Goal: Check status: Check status

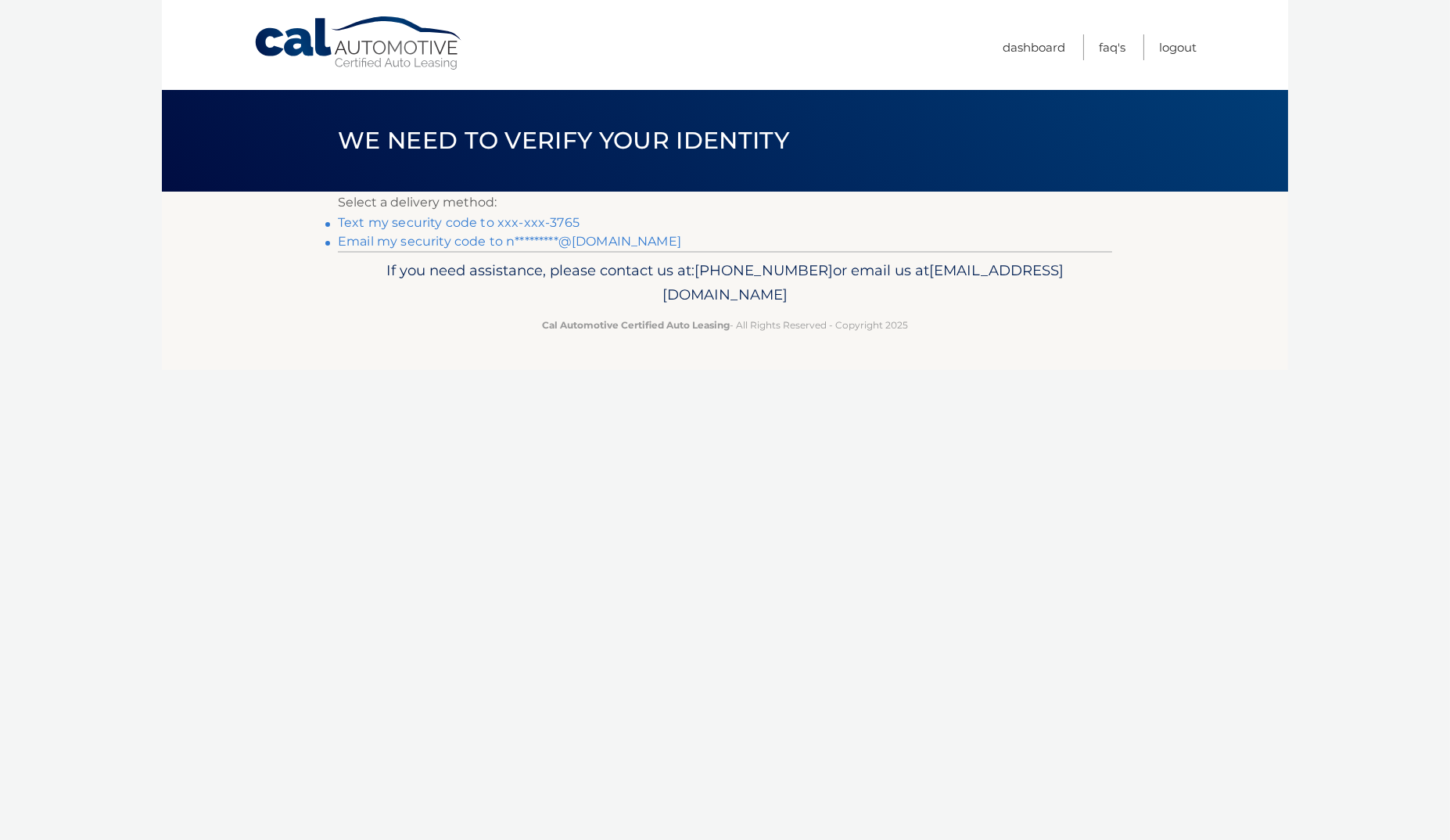
click at [508, 222] on link "Text my security code to xxx-xxx-3765" at bounding box center [459, 222] width 242 height 15
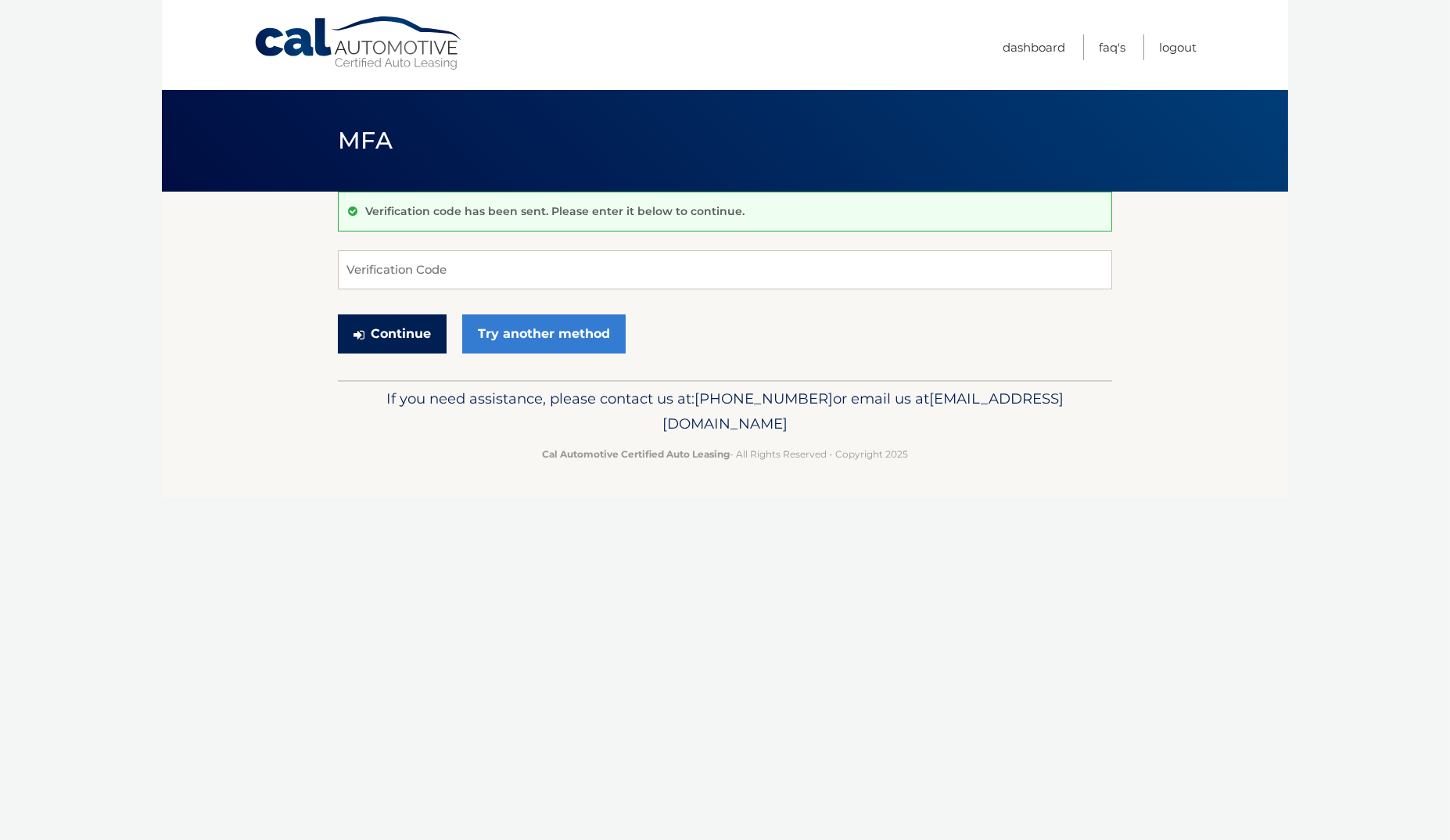
click at [399, 327] on button "Continue" at bounding box center [393, 334] width 108 height 40
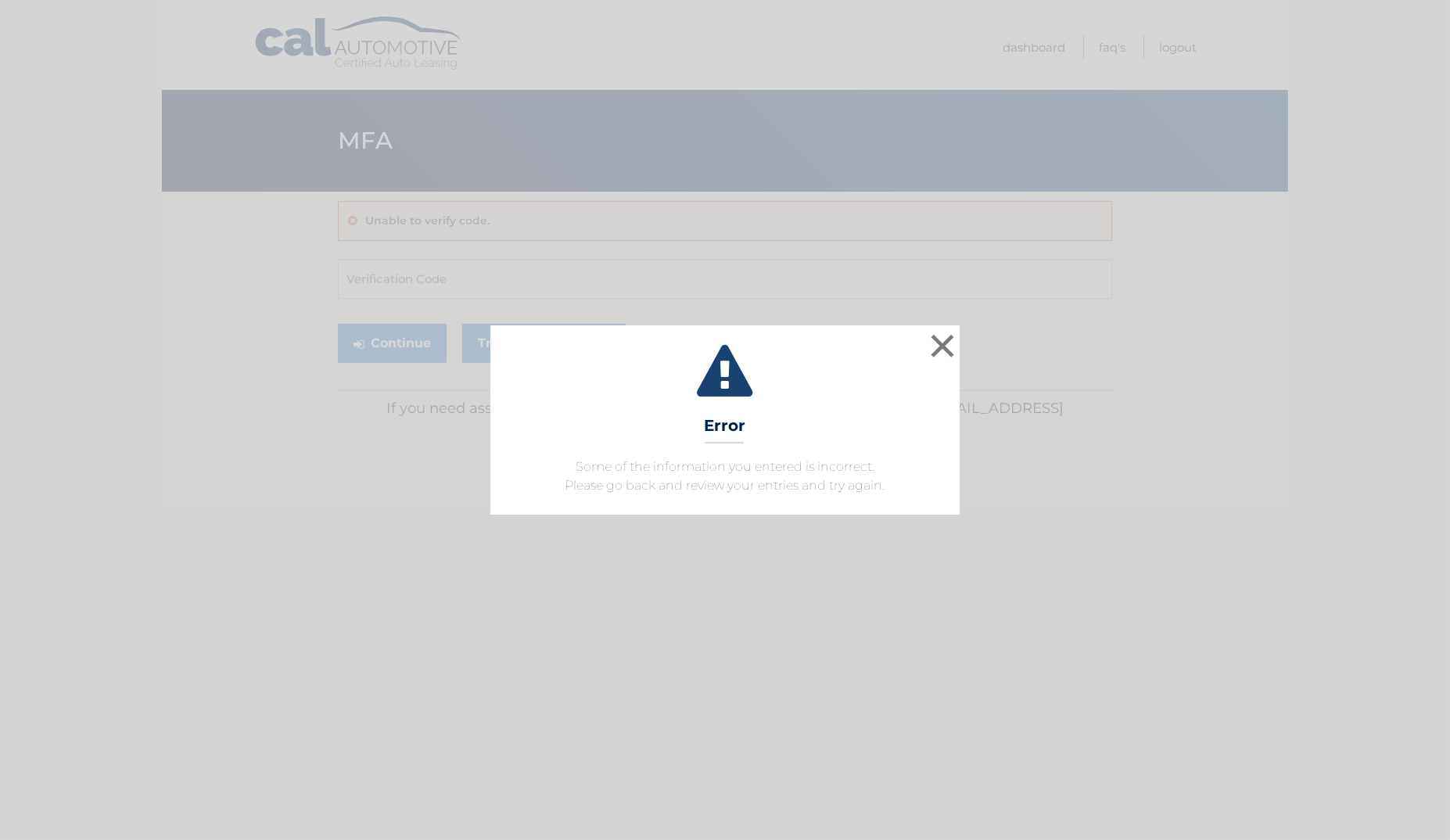
click at [403, 423] on div "× Error Some of the information you entered is incorrect. Please go back and re…" at bounding box center [725, 420] width 1438 height 189
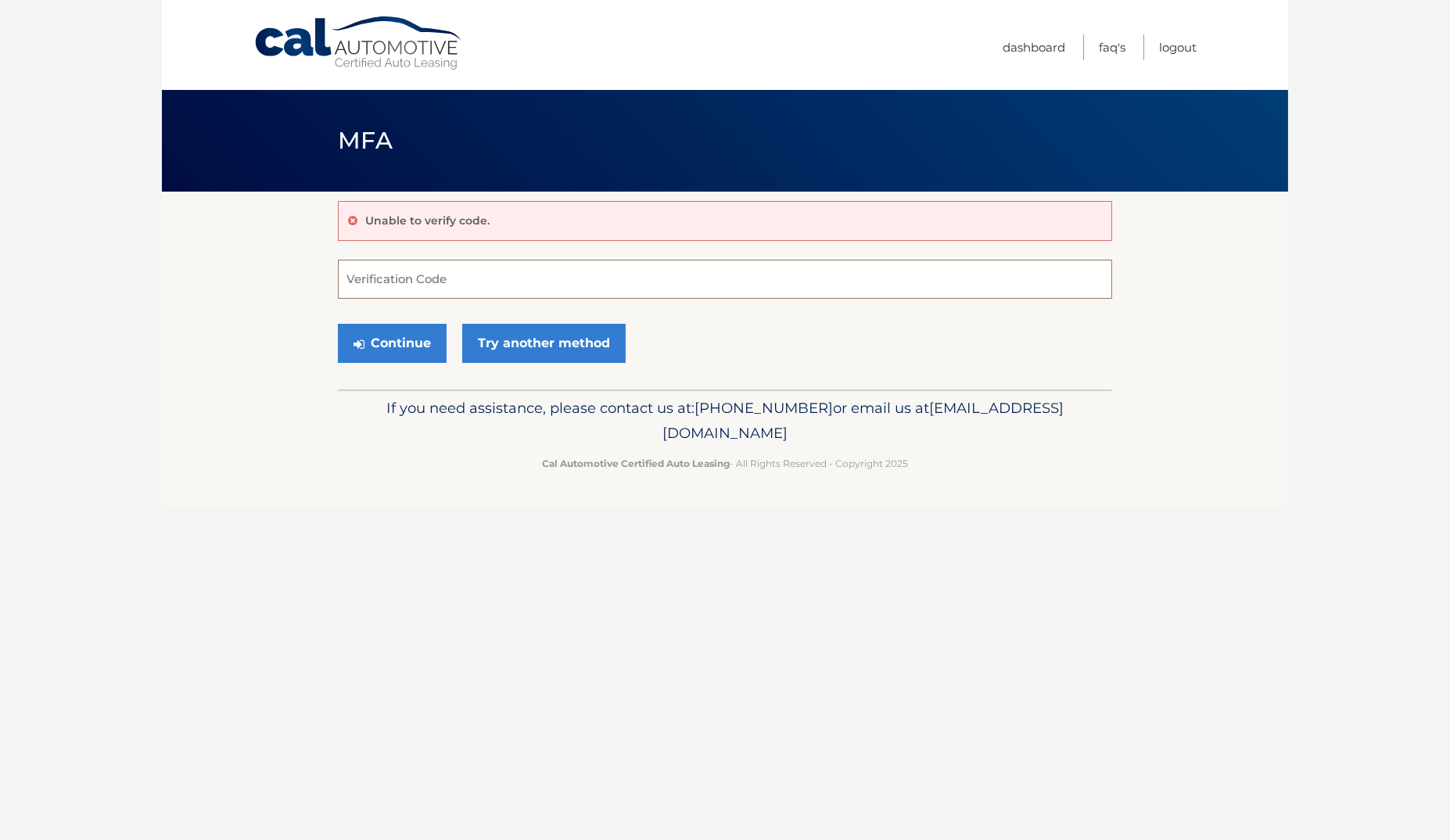
click at [380, 271] on input "Verification Code" at bounding box center [725, 278] width 774 height 40
type input "810408"
click at [388, 342] on button "Continue" at bounding box center [393, 343] width 108 height 40
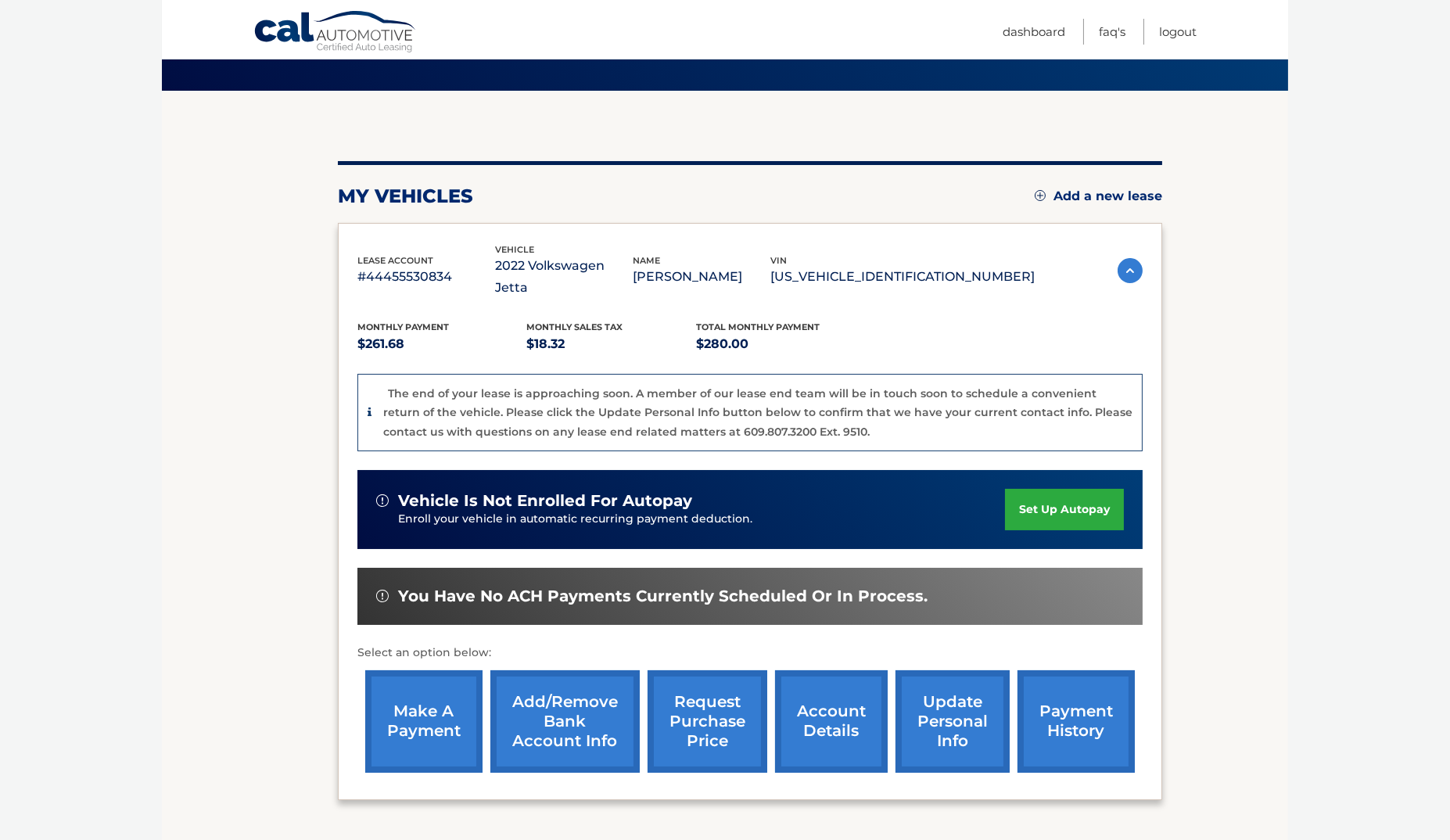
scroll to position [100, 0]
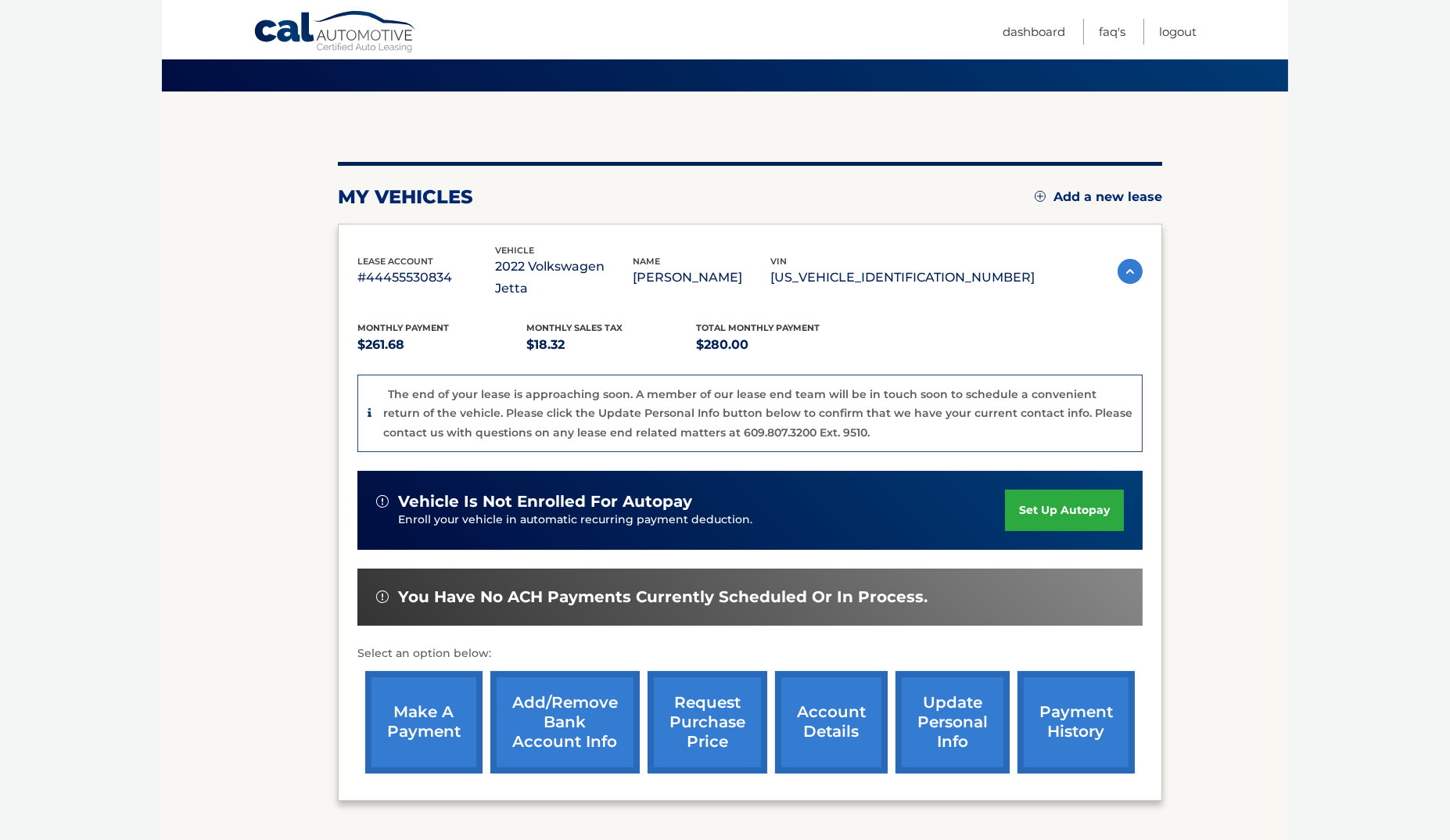
click at [1210, 306] on section "my vehicles Add a new lease lease account #44455530834 vehicle 2022 Volkswagen …" at bounding box center [725, 470] width 1126 height 756
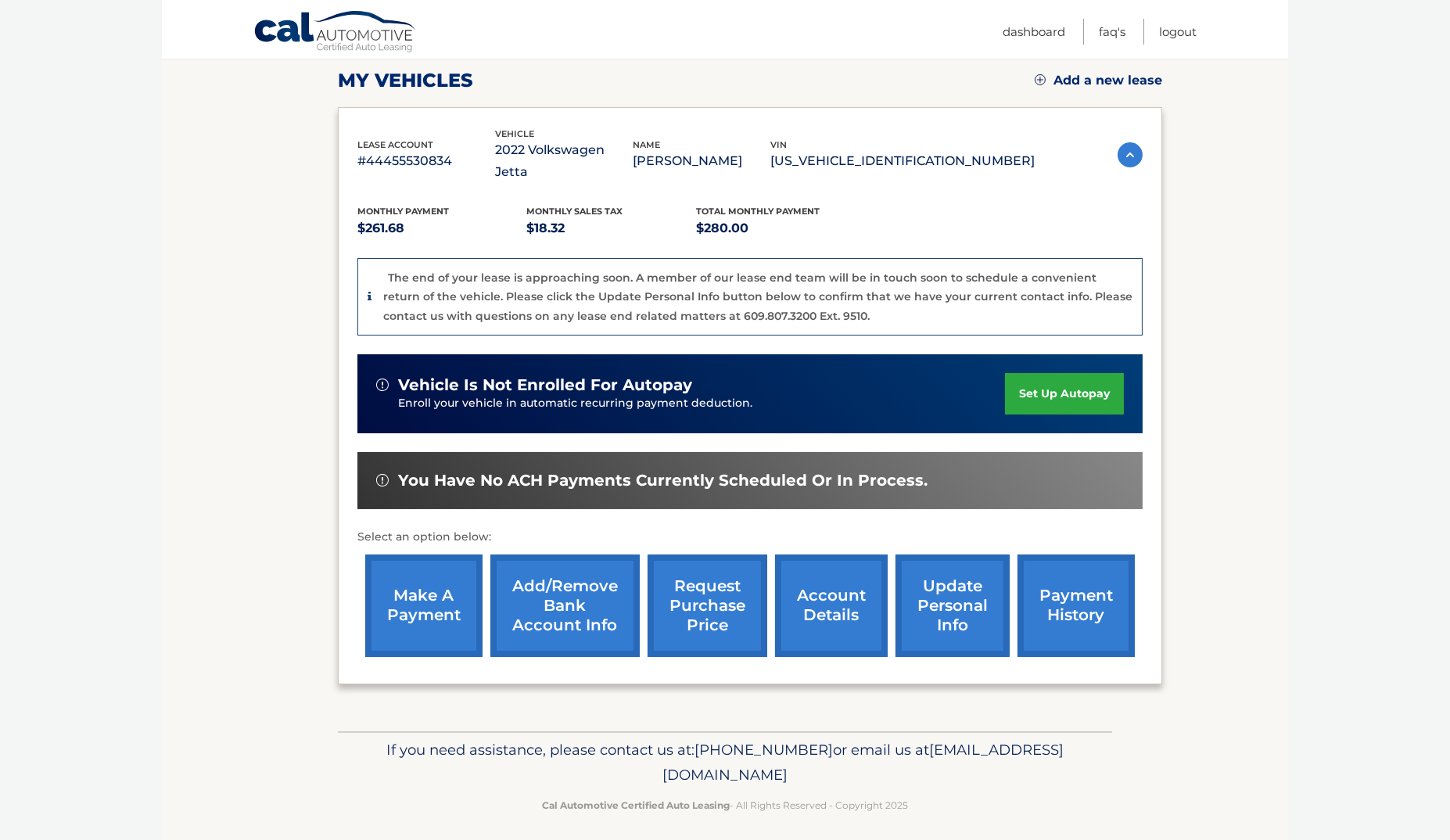
scroll to position [216, 0]
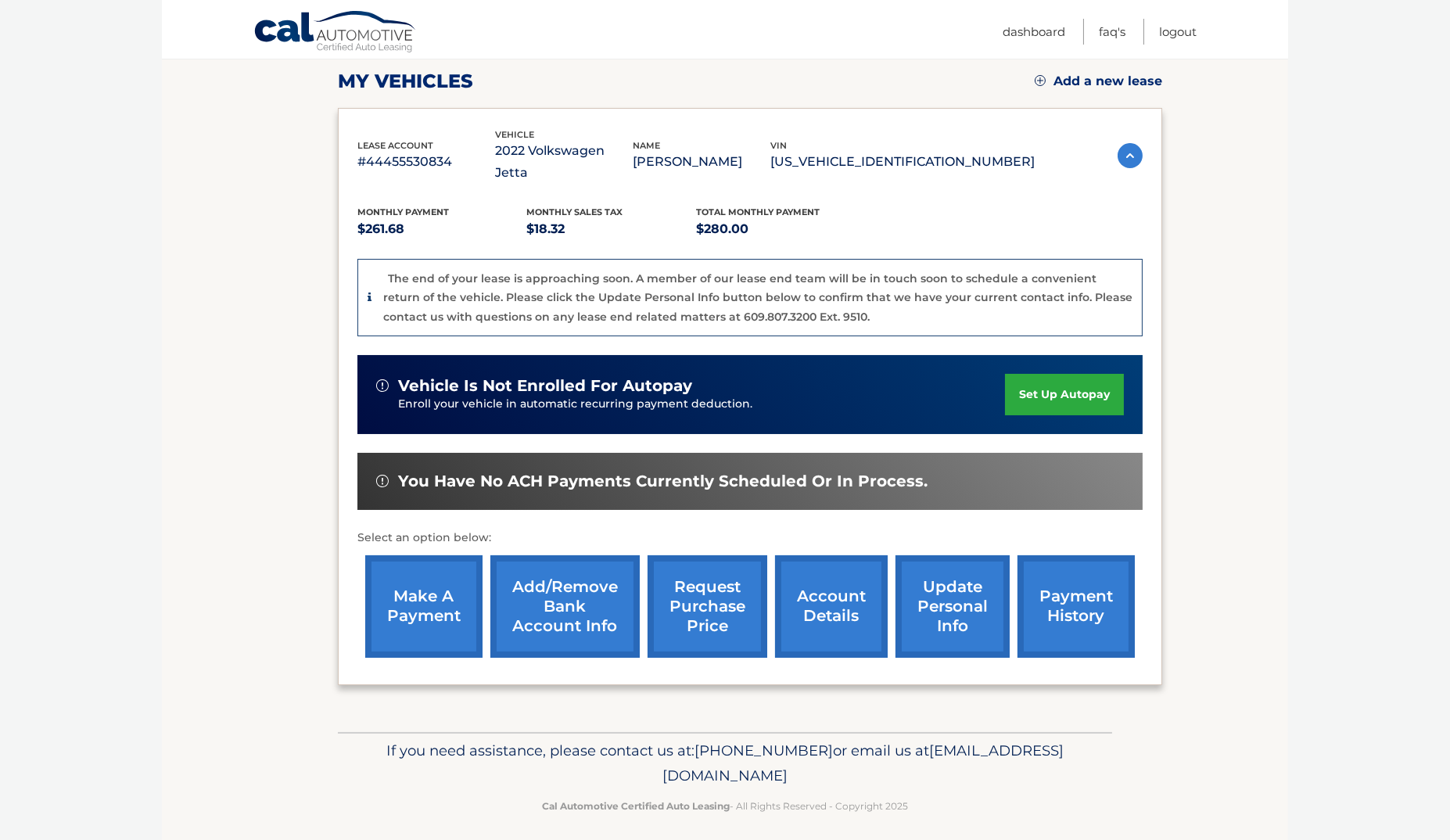
click at [1080, 600] on link "payment history" at bounding box center [1077, 606] width 118 height 102
click at [822, 605] on link "account details" at bounding box center [831, 606] width 113 height 102
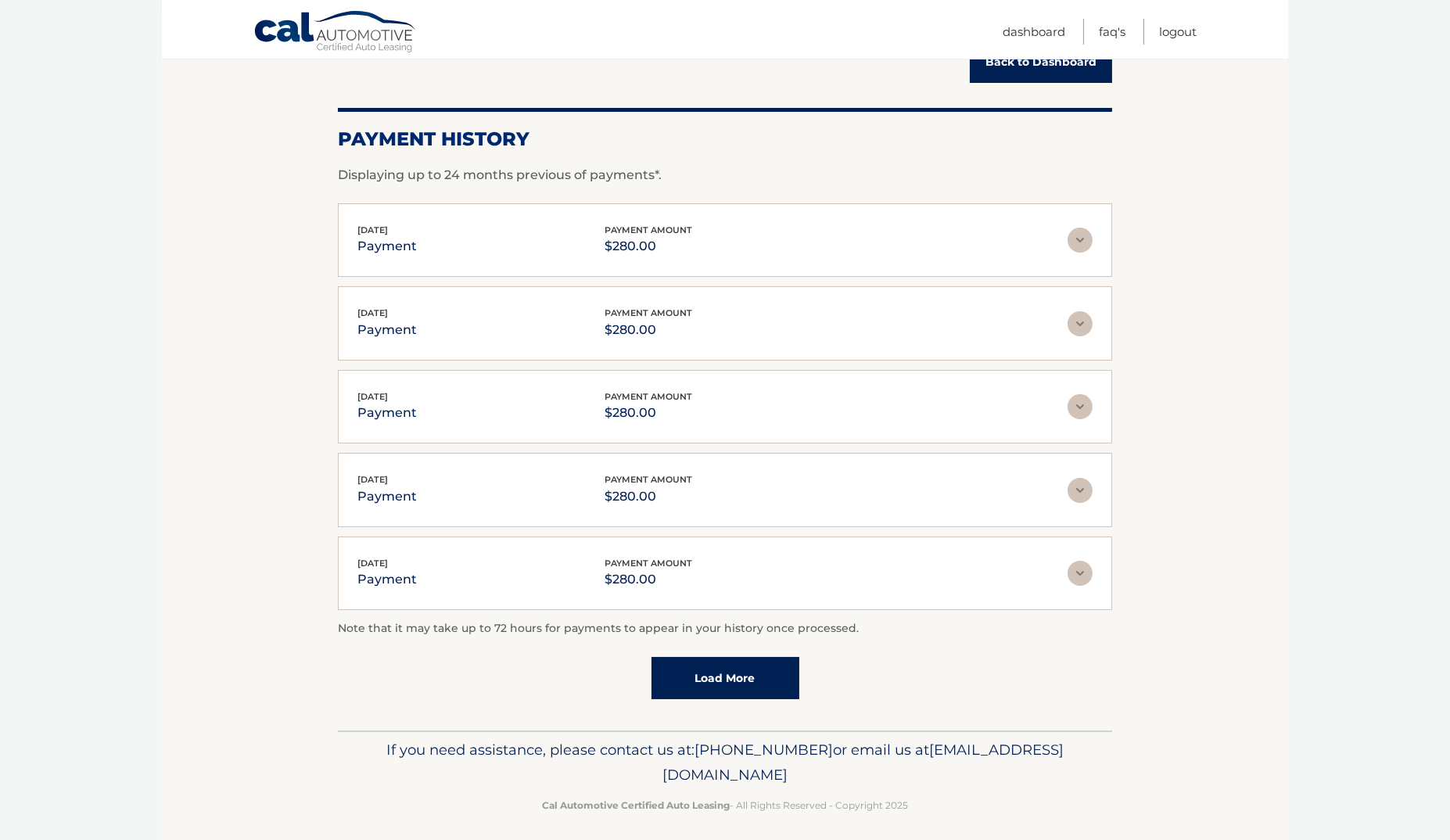
scroll to position [177, 0]
click at [722, 671] on link "Load More" at bounding box center [725, 678] width 148 height 42
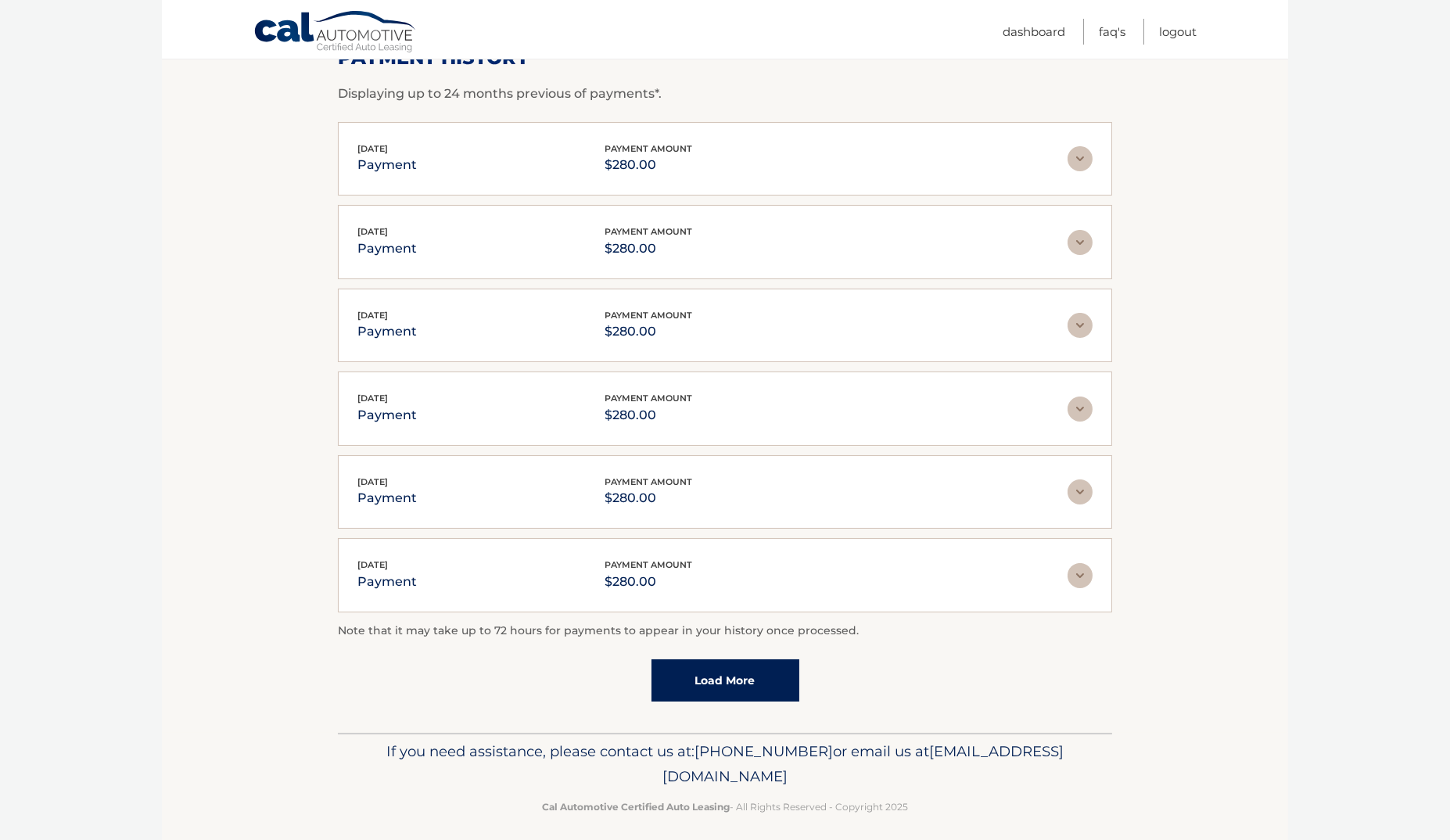
scroll to position [259, 0]
click at [721, 670] on link "Load More" at bounding box center [725, 681] width 148 height 42
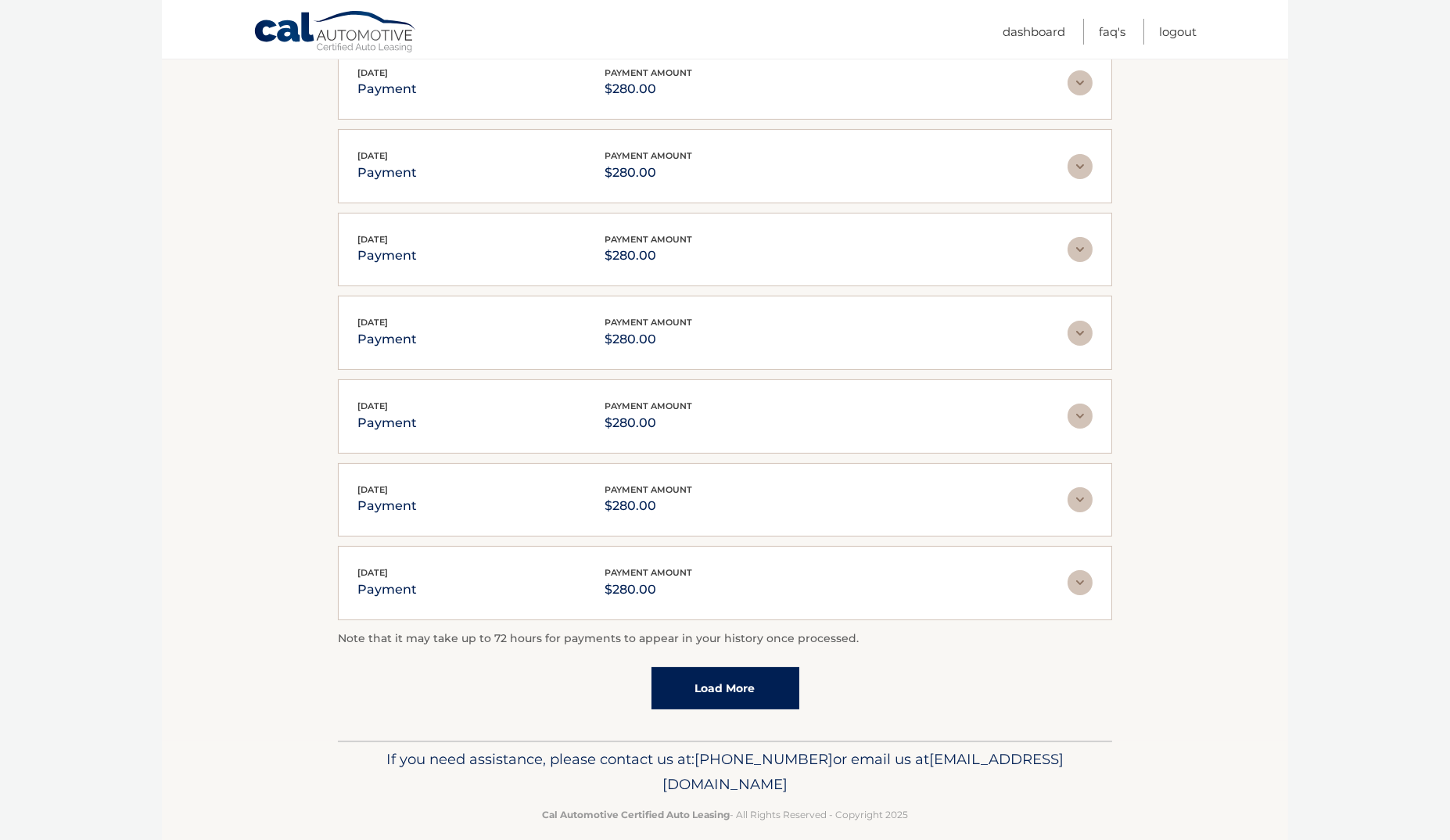
scroll to position [668, 0]
click at [722, 671] on link "Load More" at bounding box center [725, 688] width 148 height 42
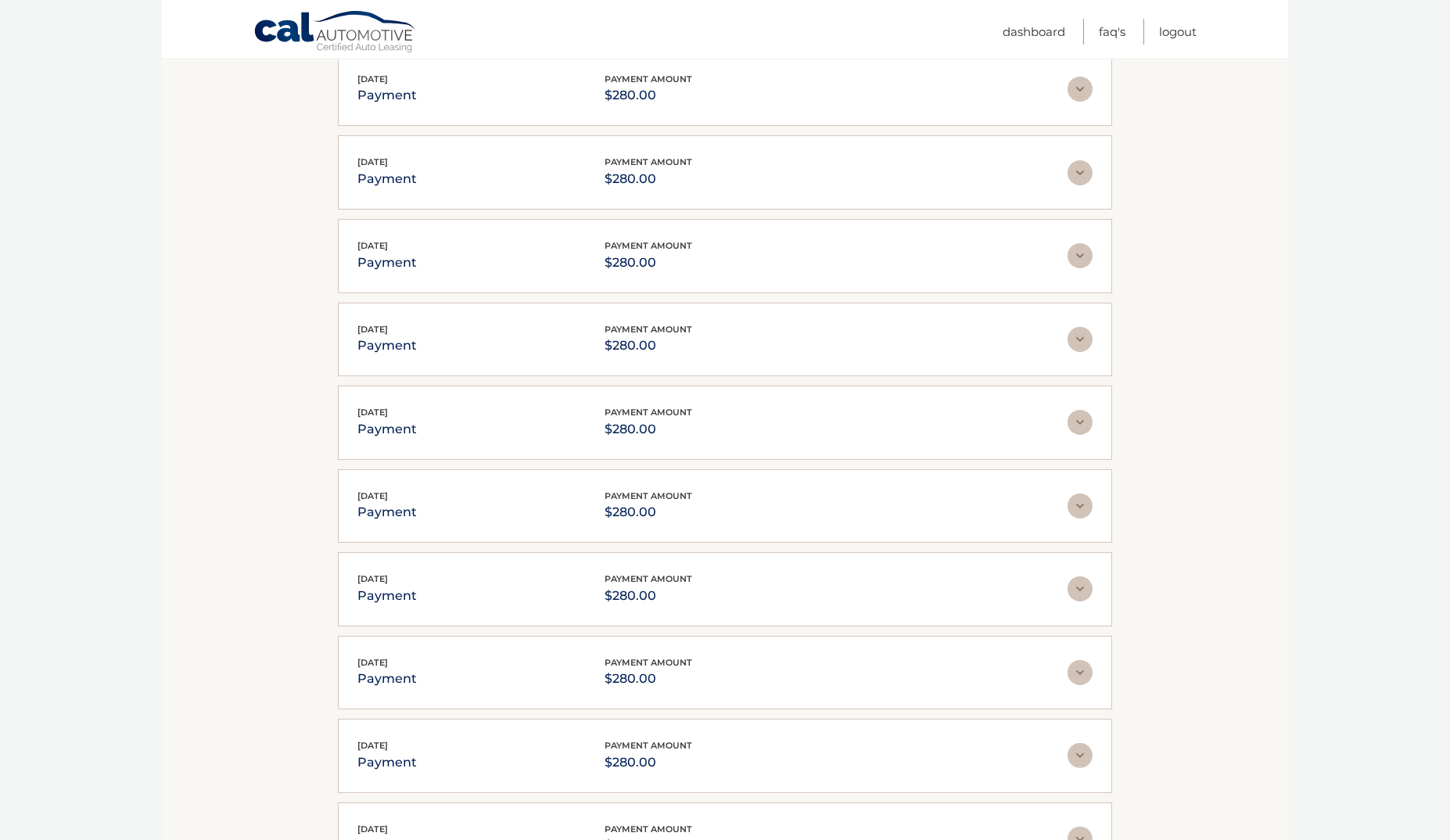
scroll to position [830, 0]
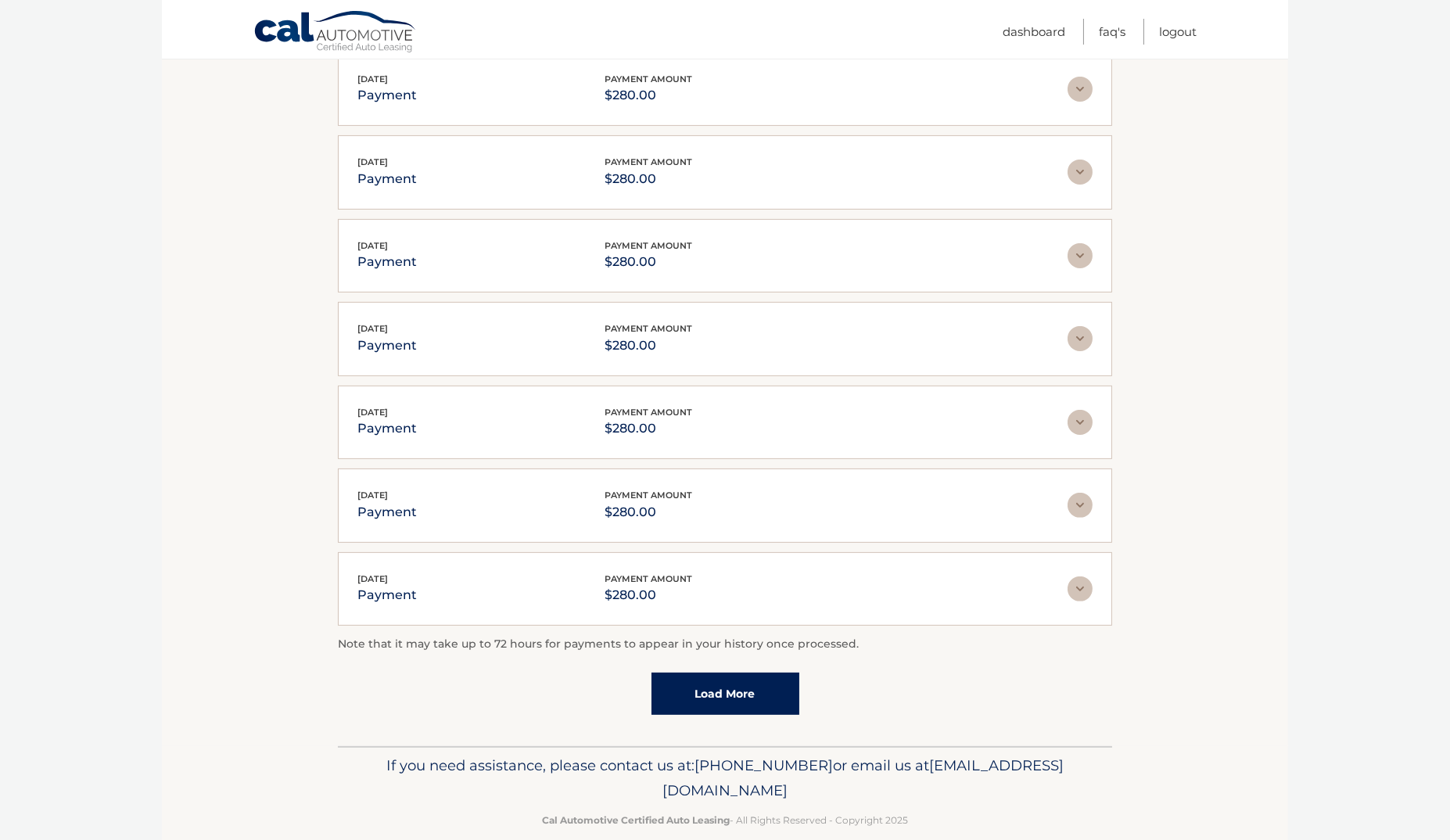
click at [722, 673] on link "Load More" at bounding box center [725, 694] width 148 height 42
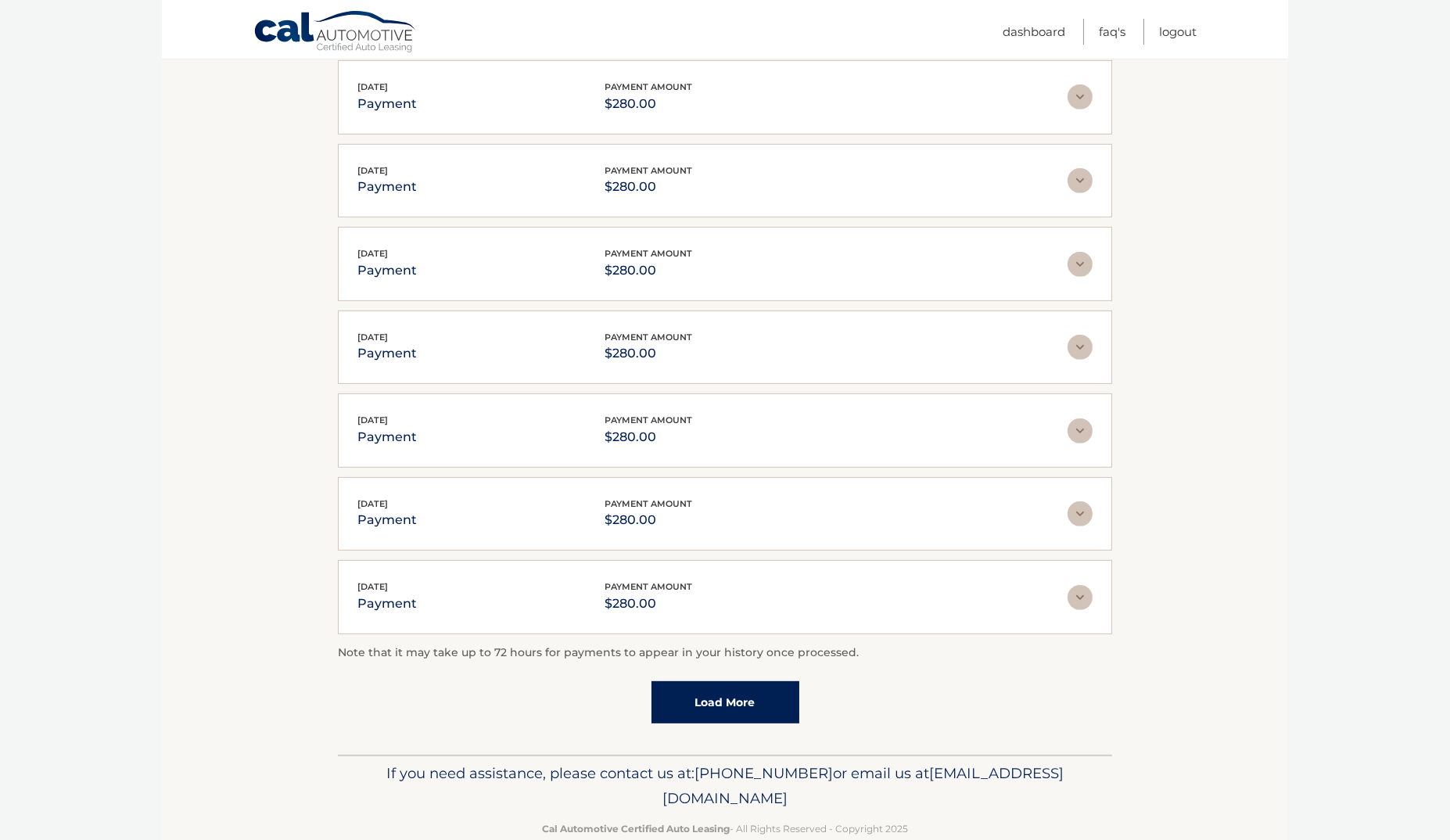
scroll to position [1487, 0]
click at [723, 681] on link "Load More" at bounding box center [725, 702] width 148 height 42
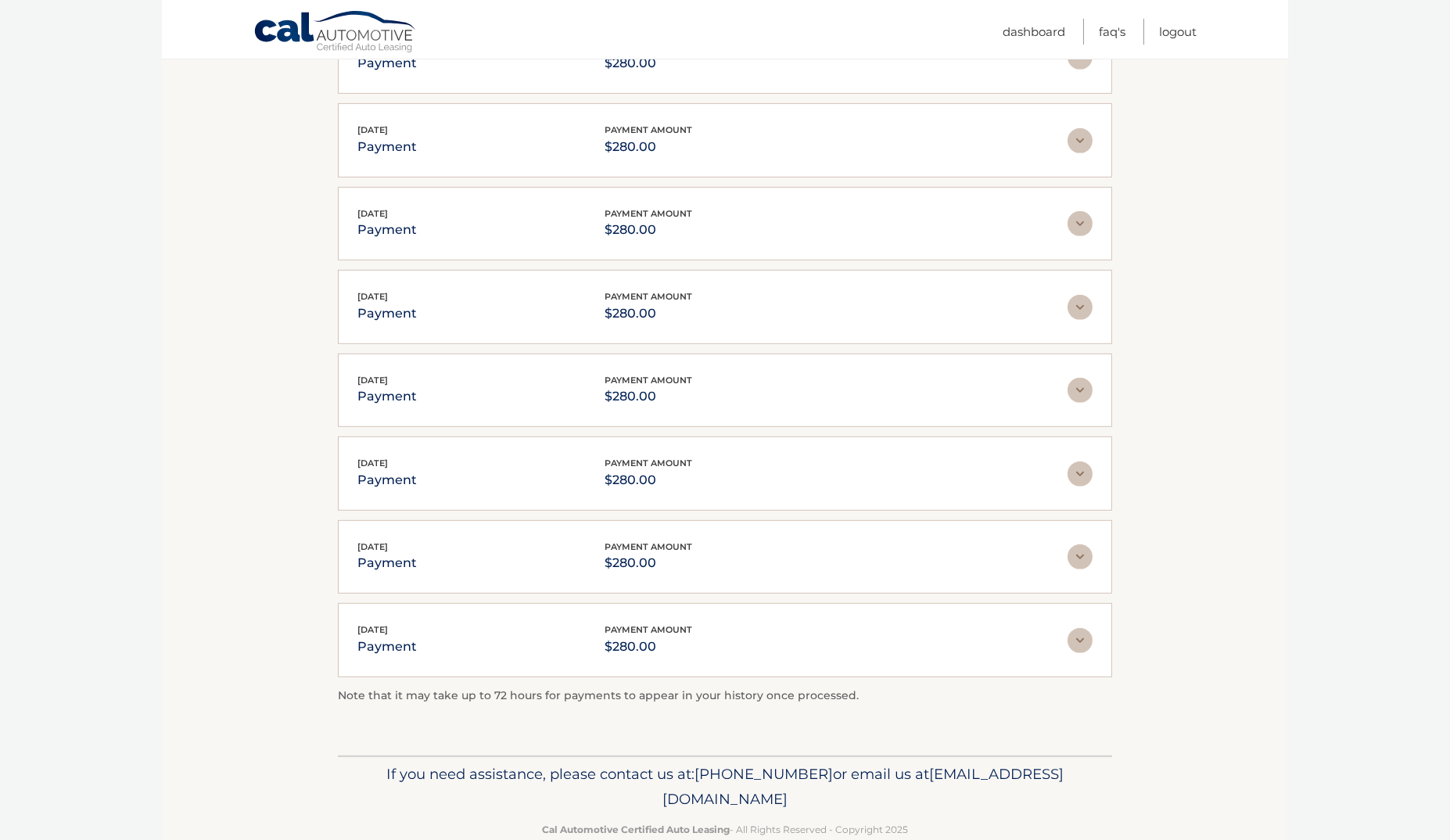
scroll to position [1608, 0]
click at [1083, 630] on img at bounding box center [1079, 642] width 25 height 25
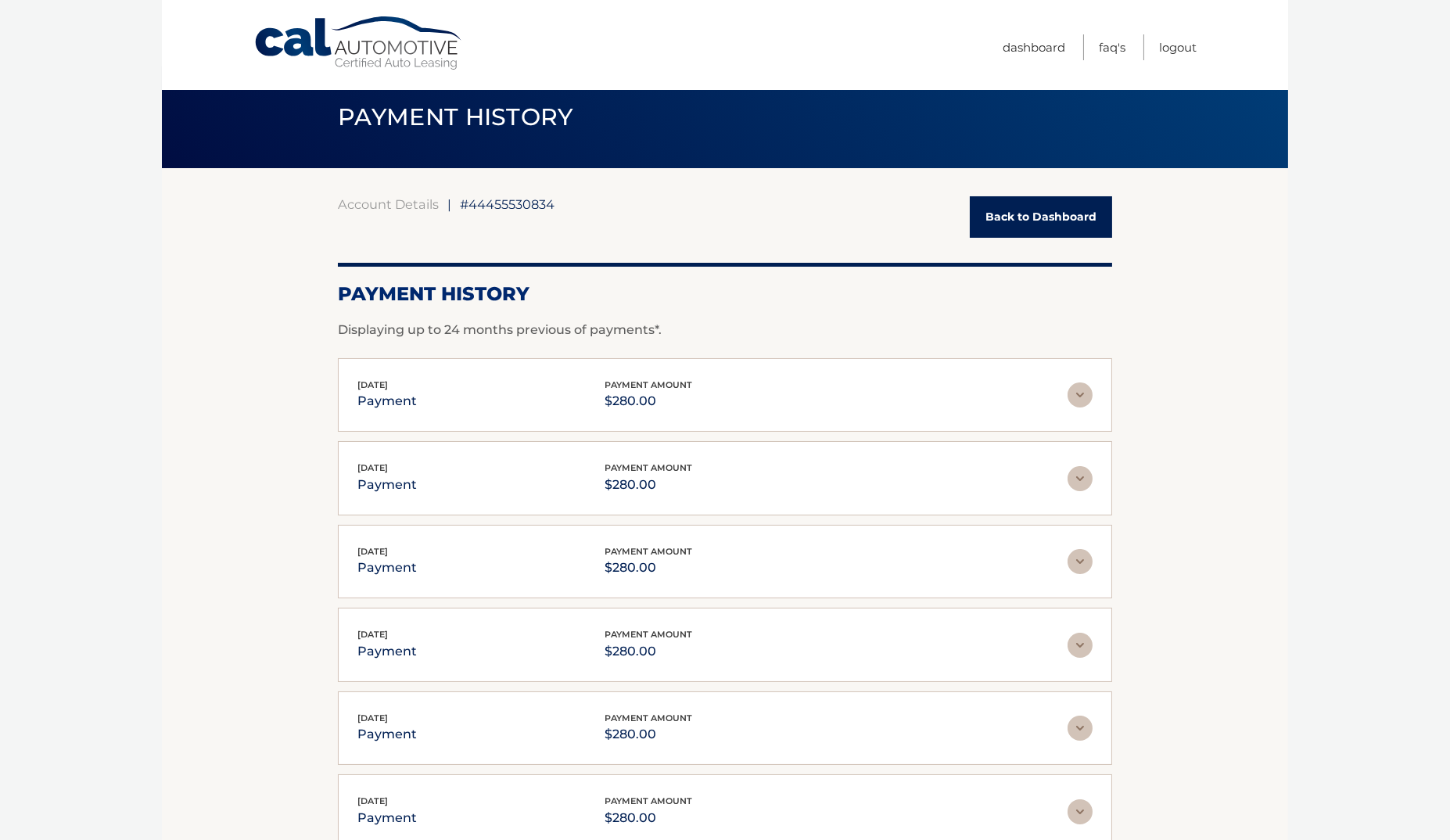
scroll to position [23, 0]
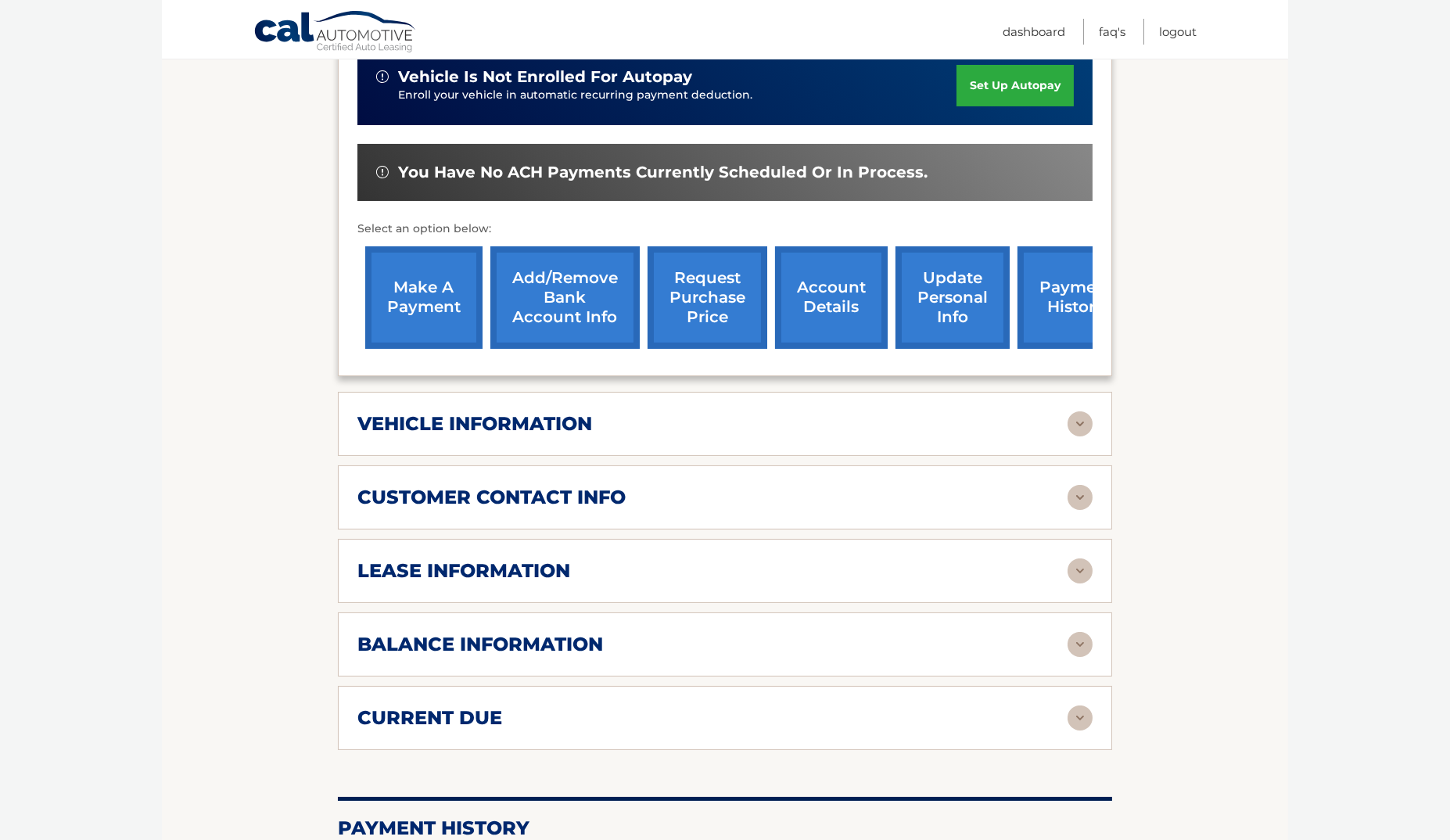
scroll to position [482, 0]
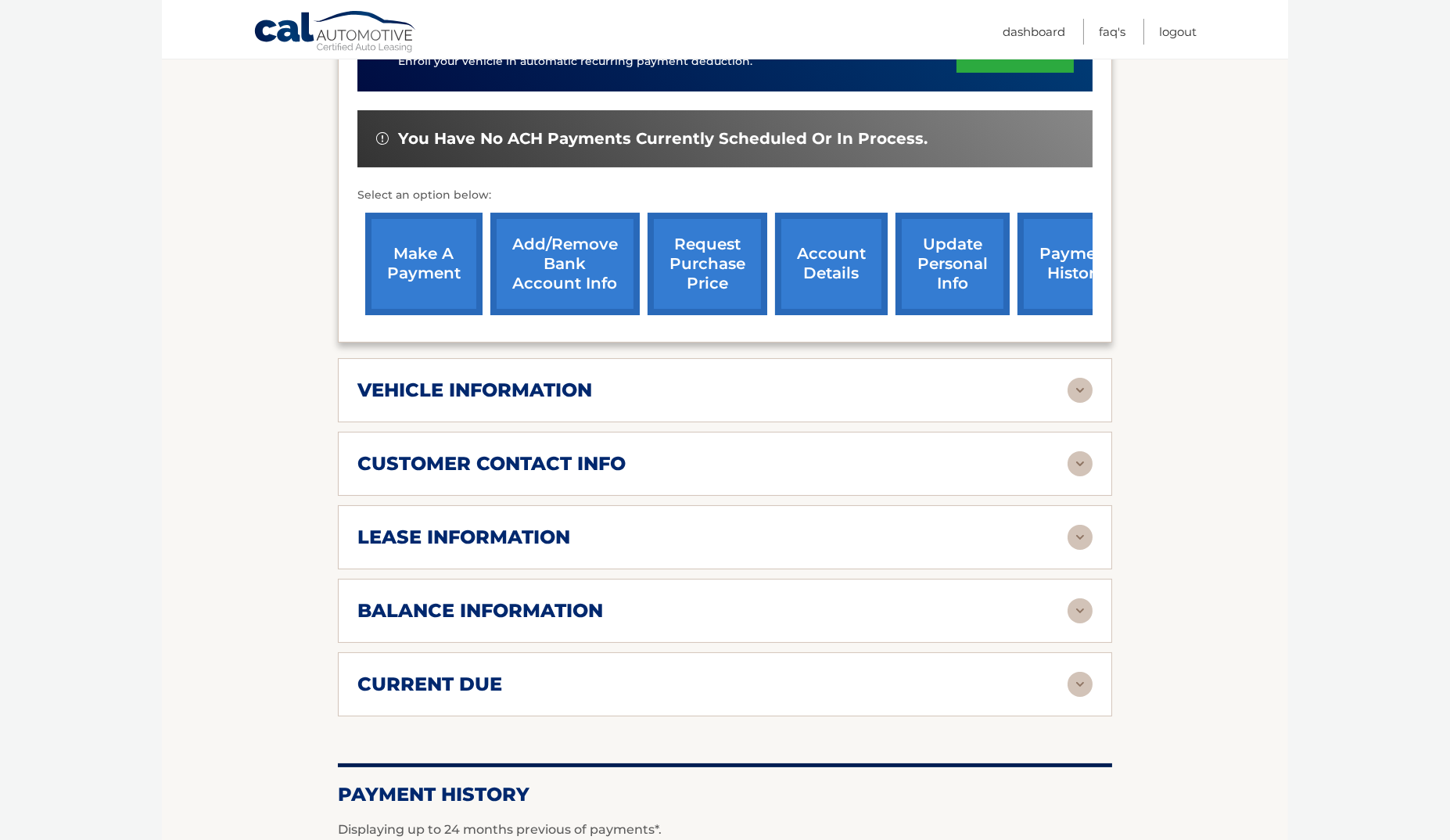
click at [512, 602] on h2 "balance information" at bounding box center [480, 611] width 245 height 24
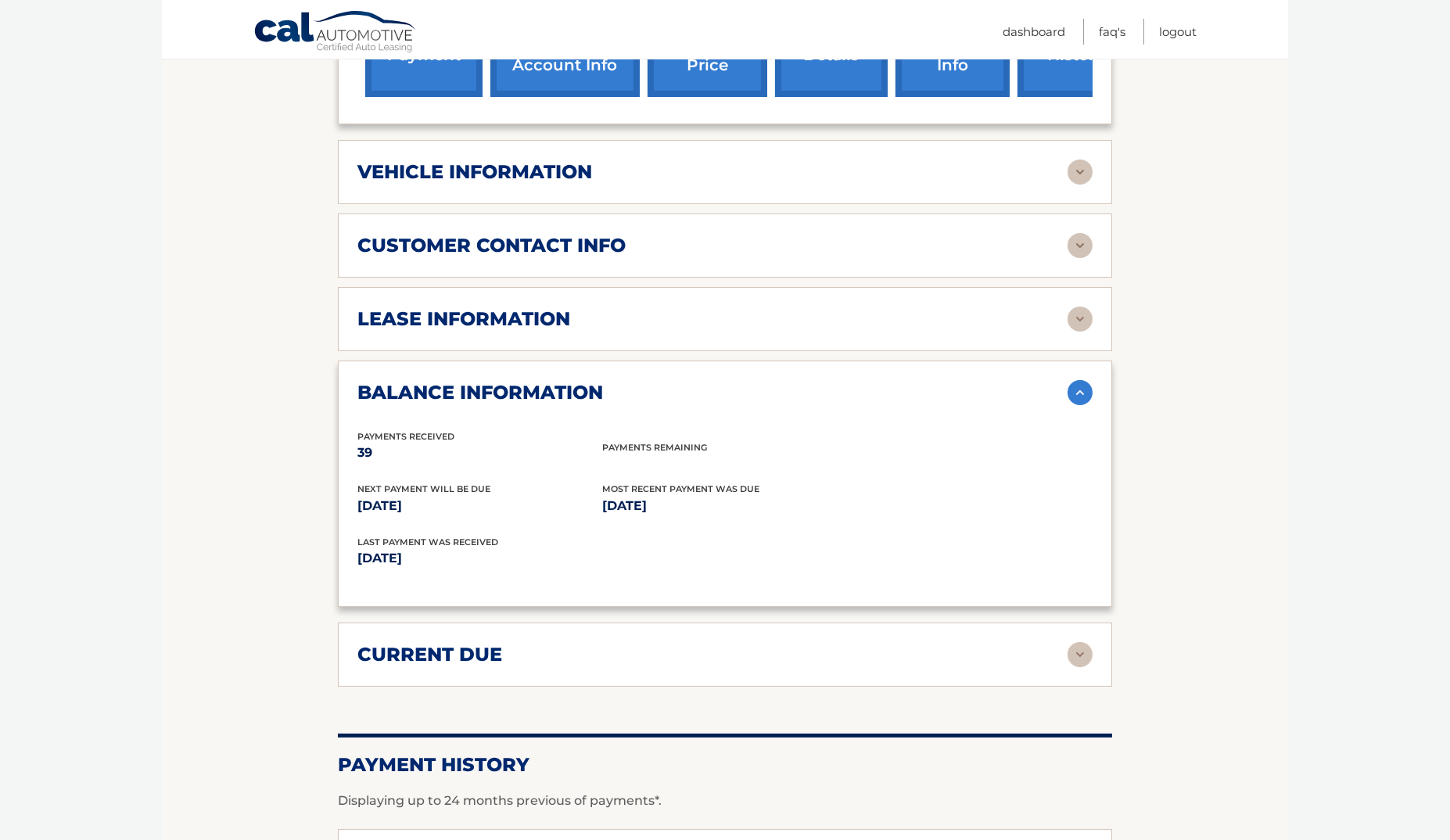
scroll to position [701, 0]
click at [497, 641] on h2 "current due" at bounding box center [429, 653] width 144 height 24
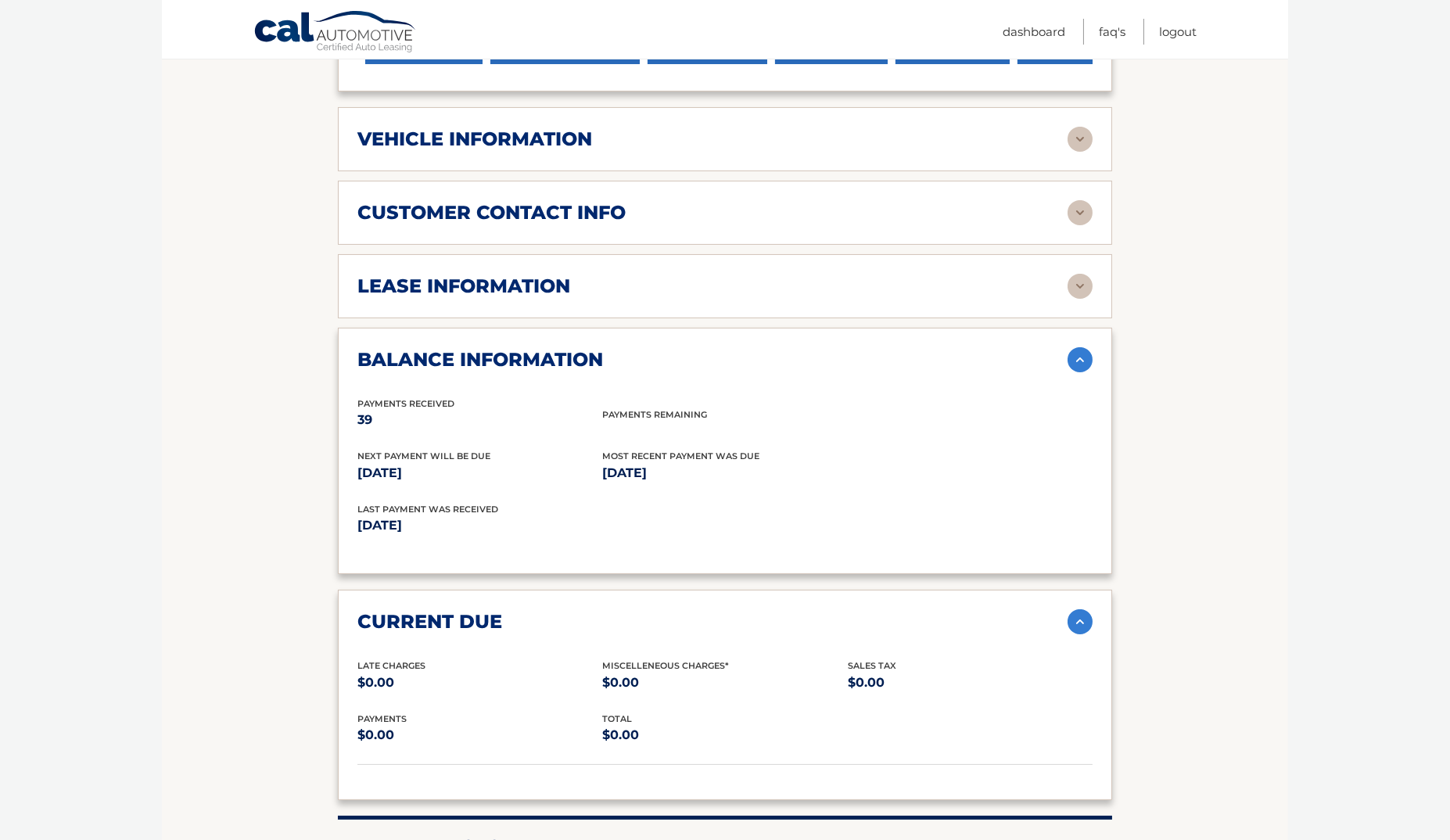
scroll to position [753, 0]
